Goal: Find specific page/section

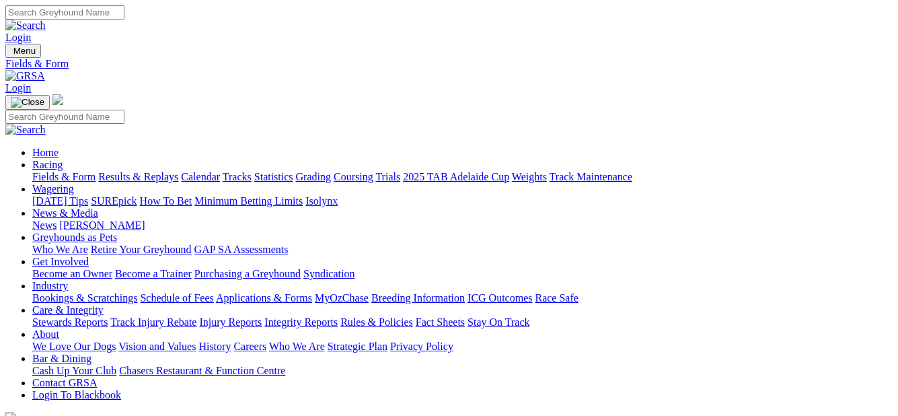
scroll to position [32, 0]
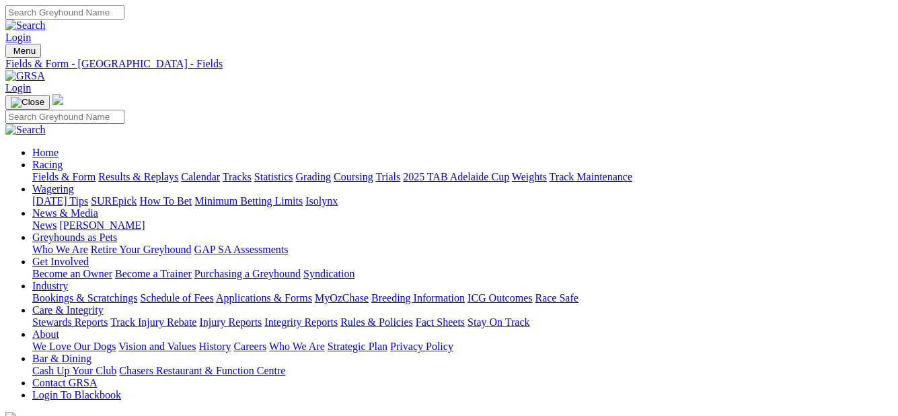
click at [64, 171] on link "Fields & Form" at bounding box center [63, 176] width 63 height 11
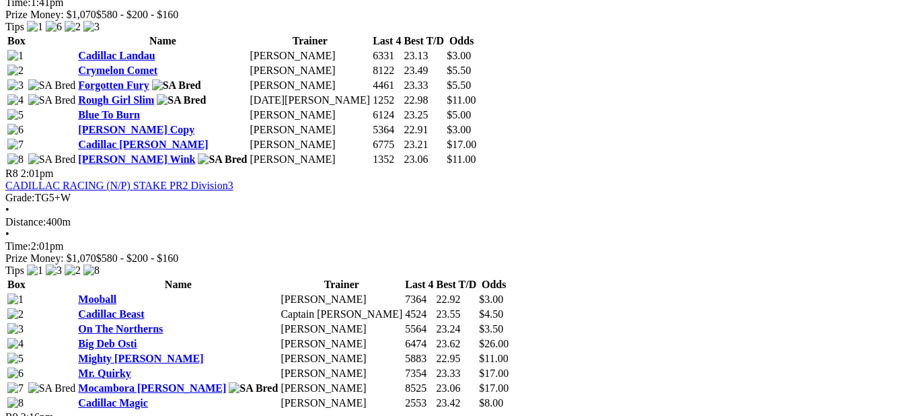
scroll to position [2221, 0]
